Goal: Task Accomplishment & Management: Use online tool/utility

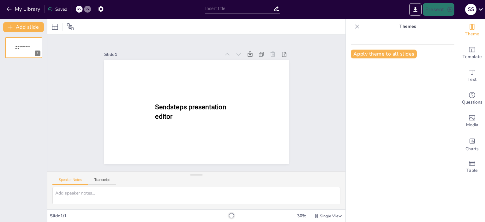
type input "New Sendsteps"
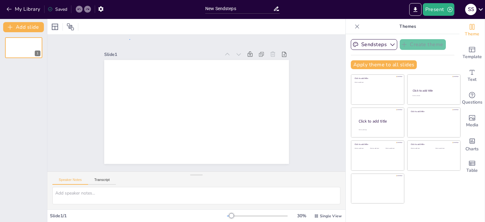
drag, startPoint x: 482, startPoint y: 0, endPoint x: 130, endPoint y: 40, distance: 354.0
click at [130, 40] on div "Slide 1" at bounding box center [196, 103] width 298 height 137
click at [156, 200] on textarea at bounding box center [196, 195] width 288 height 17
click at [152, 215] on div "Slide 1 / 1" at bounding box center [138, 216] width 177 height 6
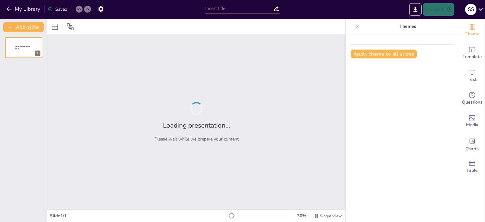
type input "Инвестиционные риски финансовых рынков"
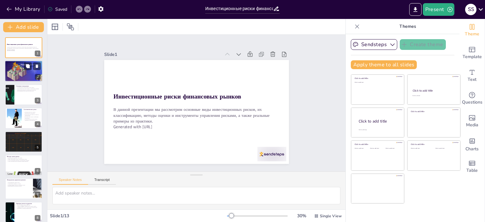
click at [15, 67] on p "Неопределенность на финансовых рынках." at bounding box center [24, 67] width 34 height 1
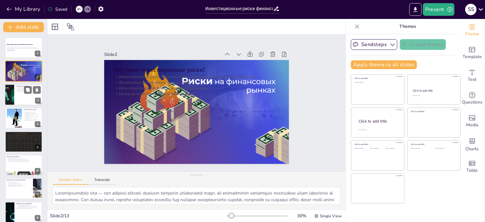
click at [15, 98] on div at bounding box center [24, 94] width 38 height 21
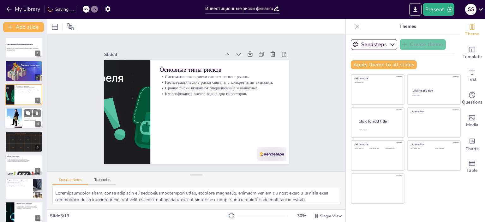
click at [15, 124] on div at bounding box center [14, 118] width 15 height 20
type textarea "Инфляционный риск представляет собой угрозу для инвестиций, так как он может пр…"
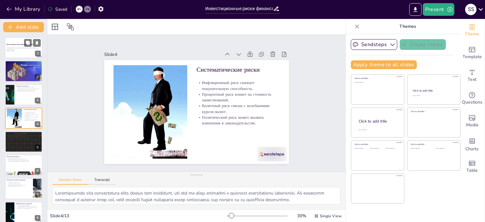
click at [20, 50] on p "Generated with Sendsteps.ai" at bounding box center [24, 50] width 34 height 1
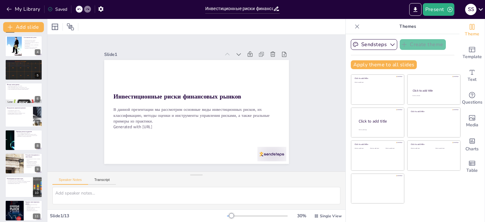
scroll to position [123, 0]
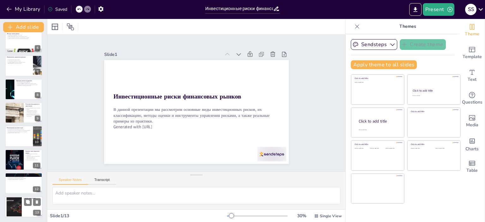
click at [20, 208] on div at bounding box center [14, 206] width 34 height 19
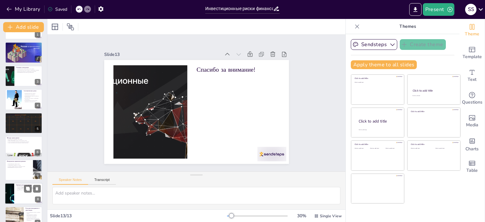
scroll to position [0, 0]
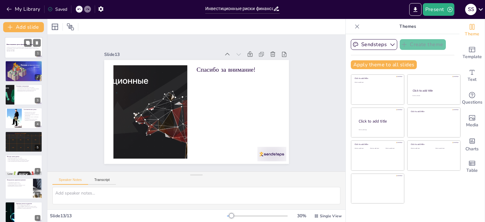
click at [16, 48] on p "В данной презентации мы рассмотрим основные виды инвестиционных рисков, их клас…" at bounding box center [24, 48] width 34 height 3
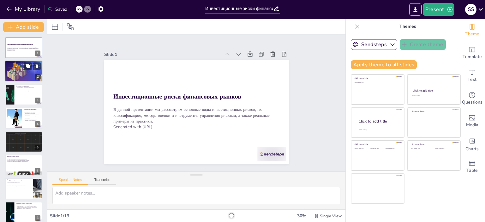
click at [14, 76] on div at bounding box center [24, 71] width 38 height 21
type textarea "Инвестиционный риск — это ключевое понятие, которое отражает возможность того, …"
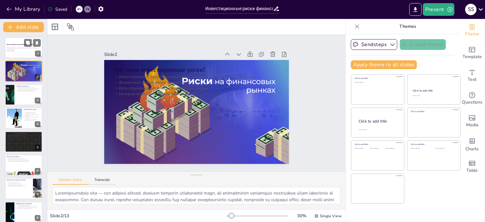
click at [14, 43] on div at bounding box center [24, 47] width 38 height 21
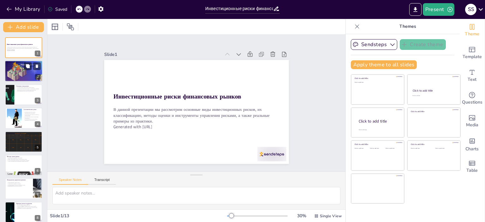
click at [14, 77] on div at bounding box center [24, 71] width 38 height 21
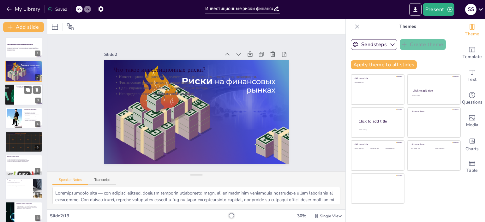
click at [15, 91] on div at bounding box center [24, 94] width 38 height 21
type textarea "Систематические риски, также известные как недиверсифицируемые риски, являются …"
